Goal: Find specific page/section

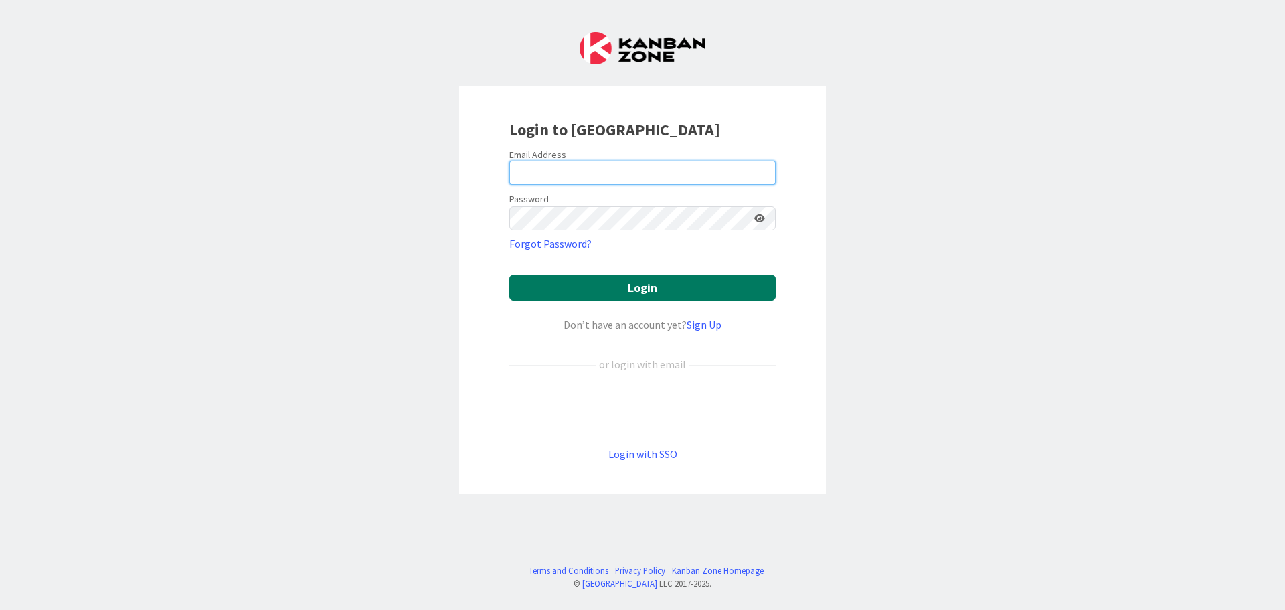
type input "[EMAIL_ADDRESS][DOMAIN_NAME]"
click at [628, 284] on button "Login" at bounding box center [642, 287] width 266 height 26
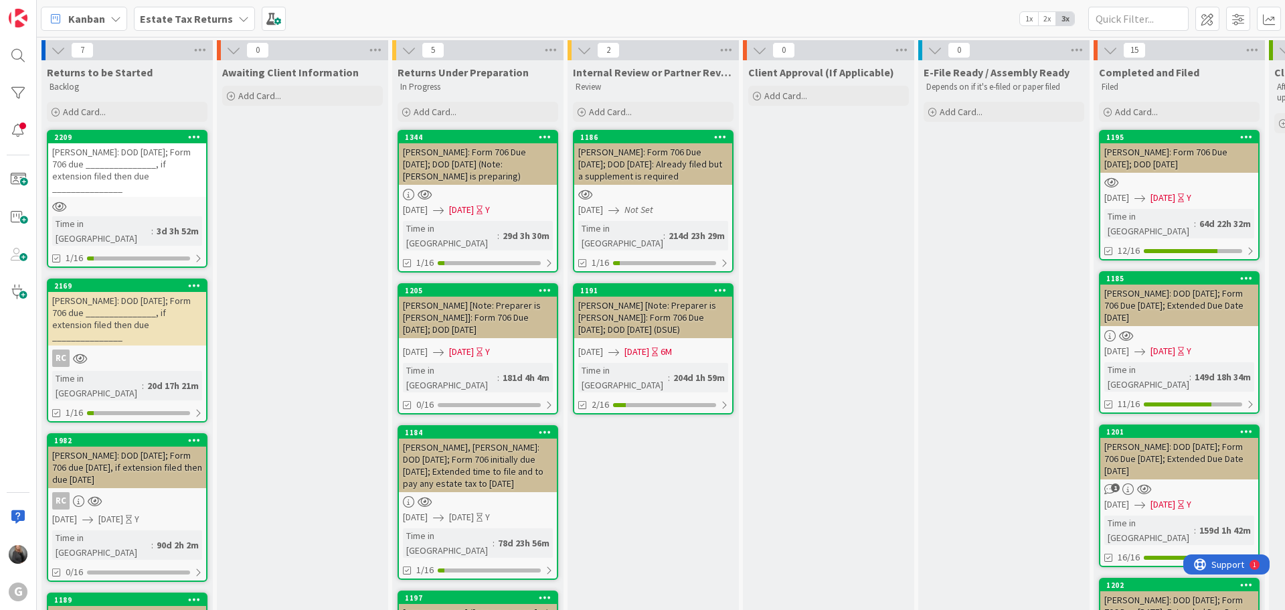
click at [197, 28] on div "Estate Tax Returns" at bounding box center [194, 19] width 121 height 24
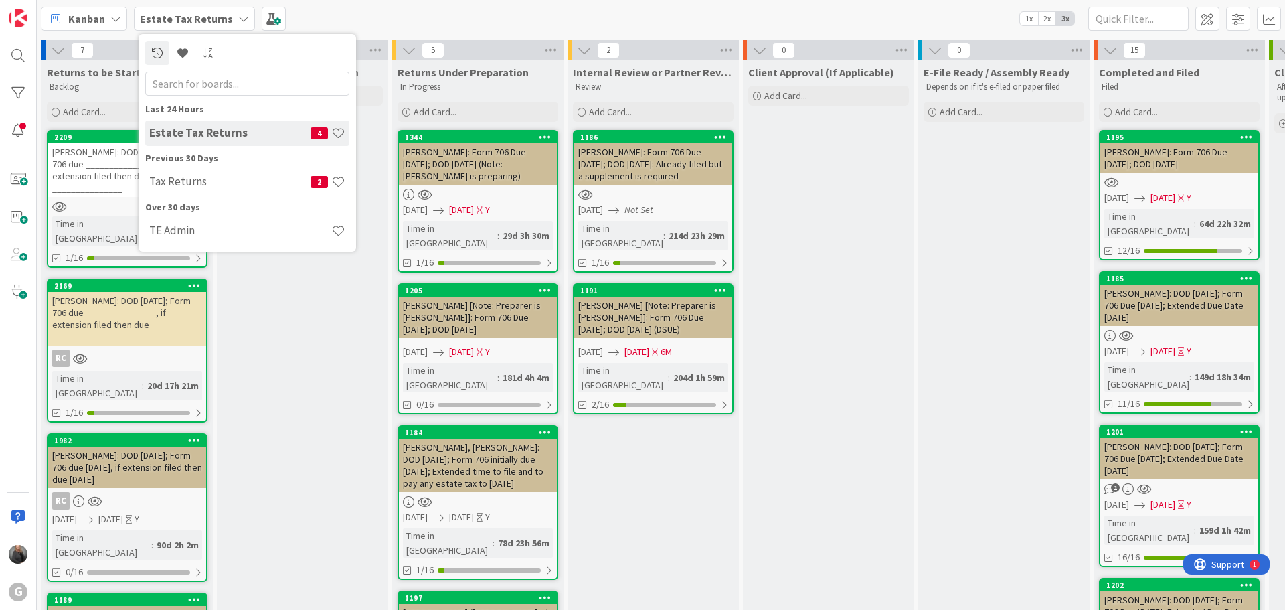
click at [238, 16] on icon at bounding box center [243, 18] width 11 height 11
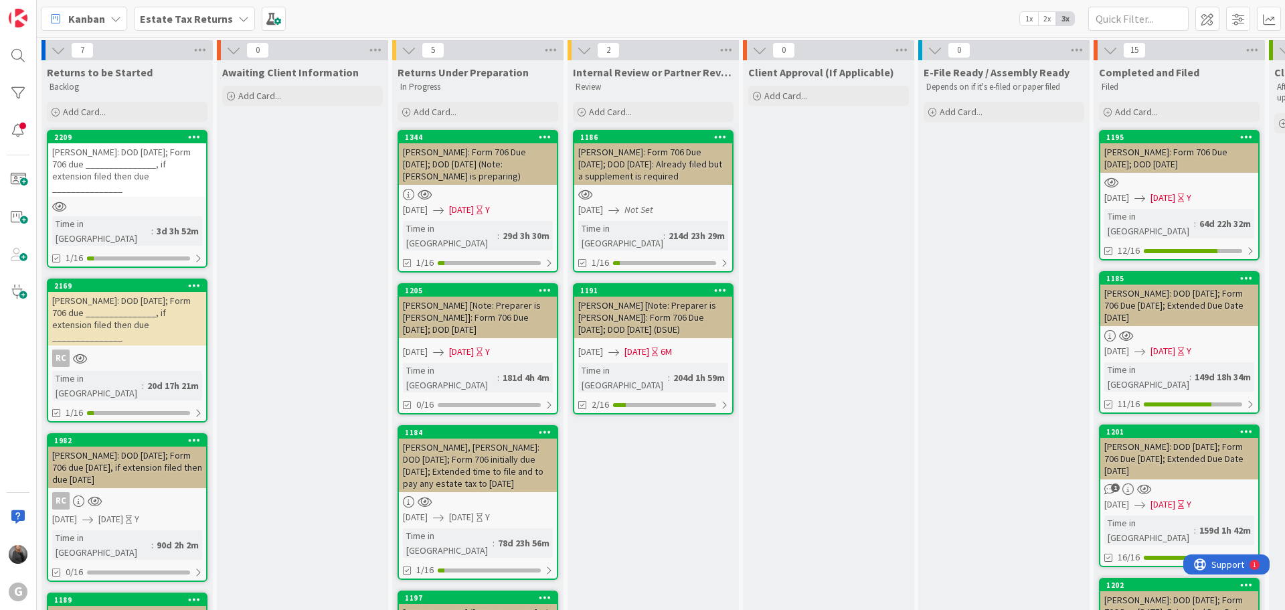
click at [238, 16] on icon at bounding box center [243, 18] width 11 height 11
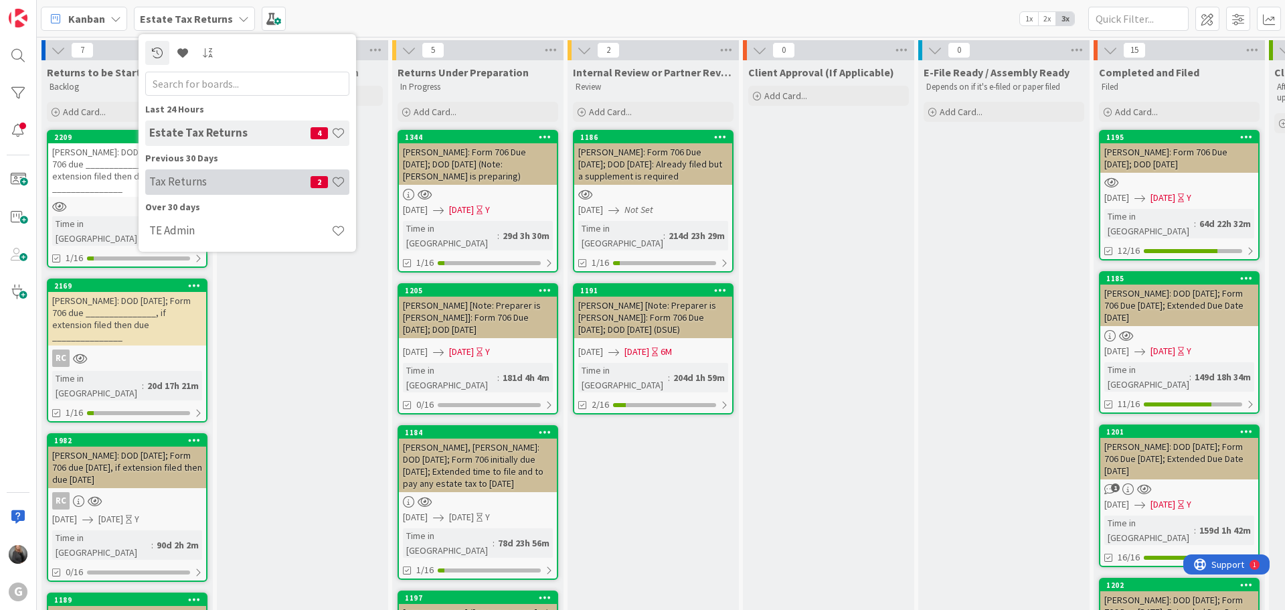
click at [179, 180] on h4 "Tax Returns" at bounding box center [229, 181] width 161 height 13
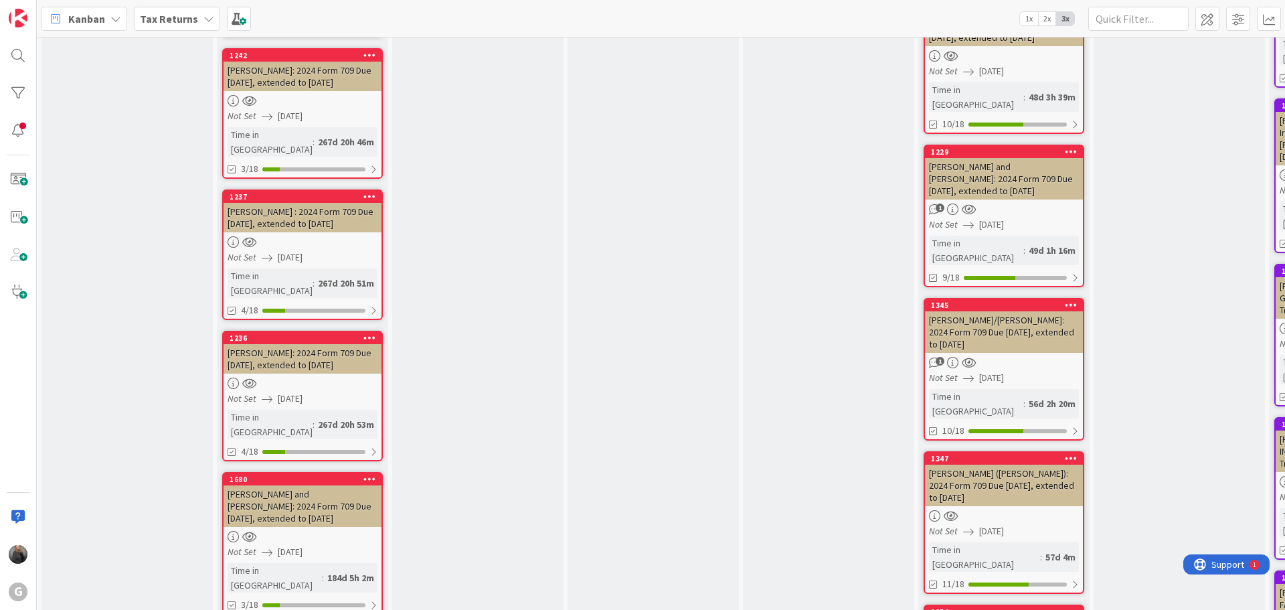
scroll to position [2059, 0]
